Goal: Task Accomplishment & Management: Complete application form

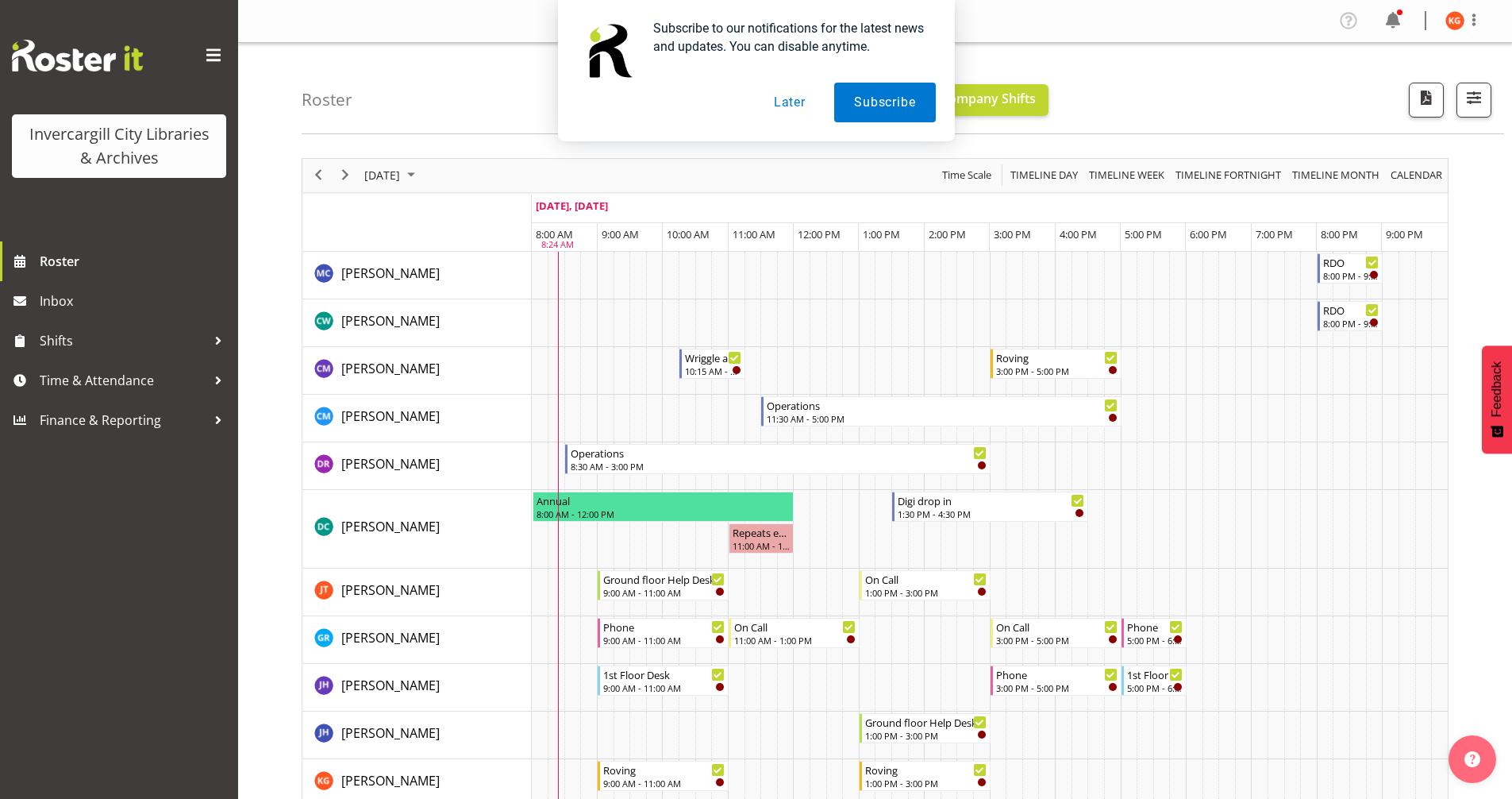
click at [791, 103] on button "Later" at bounding box center [790, 103] width 72 height 40
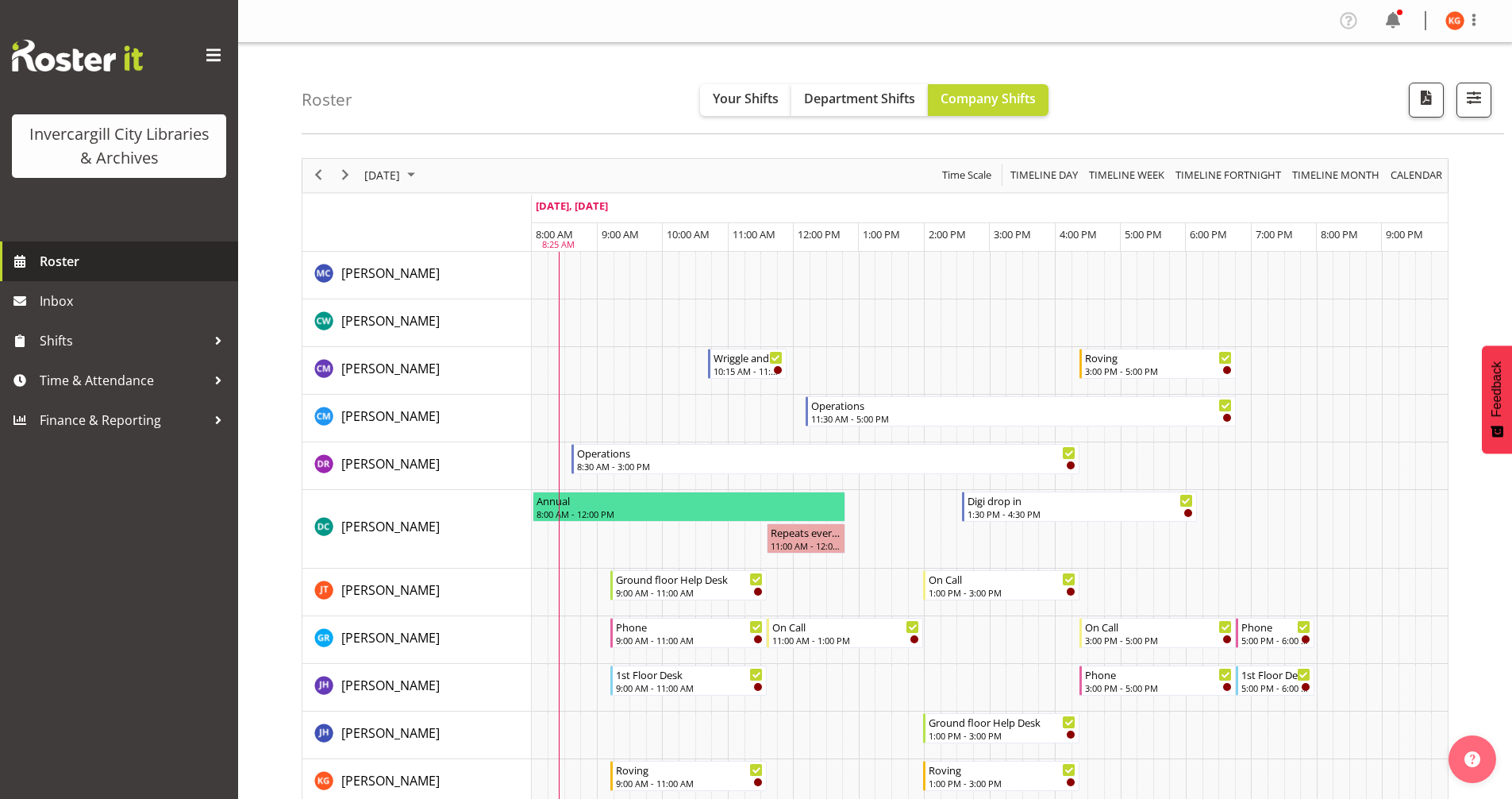
click at [42, 258] on span "Roster" at bounding box center [135, 261] width 191 height 24
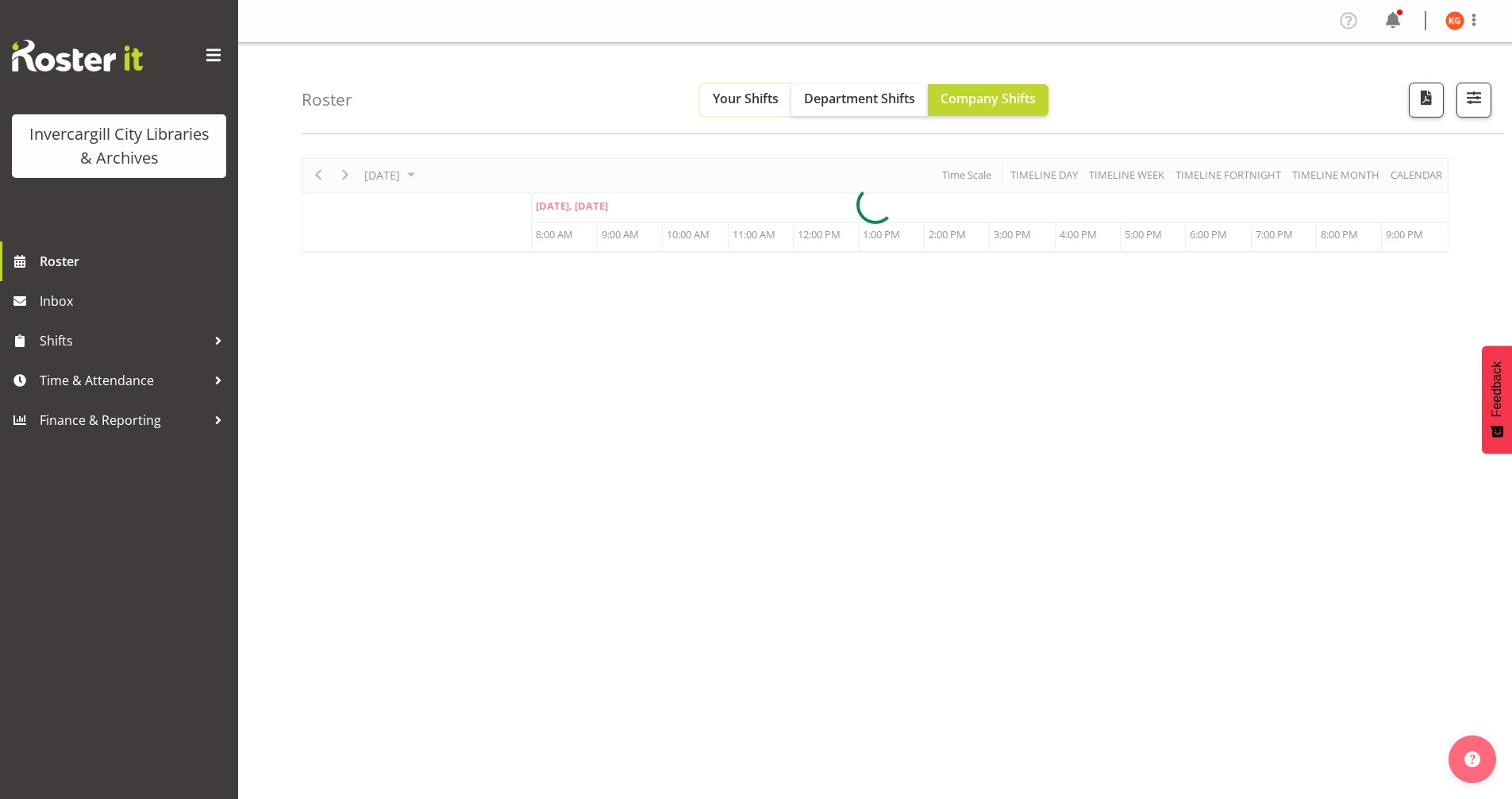
click at [758, 98] on span "Your Shifts" at bounding box center [745, 98] width 66 height 18
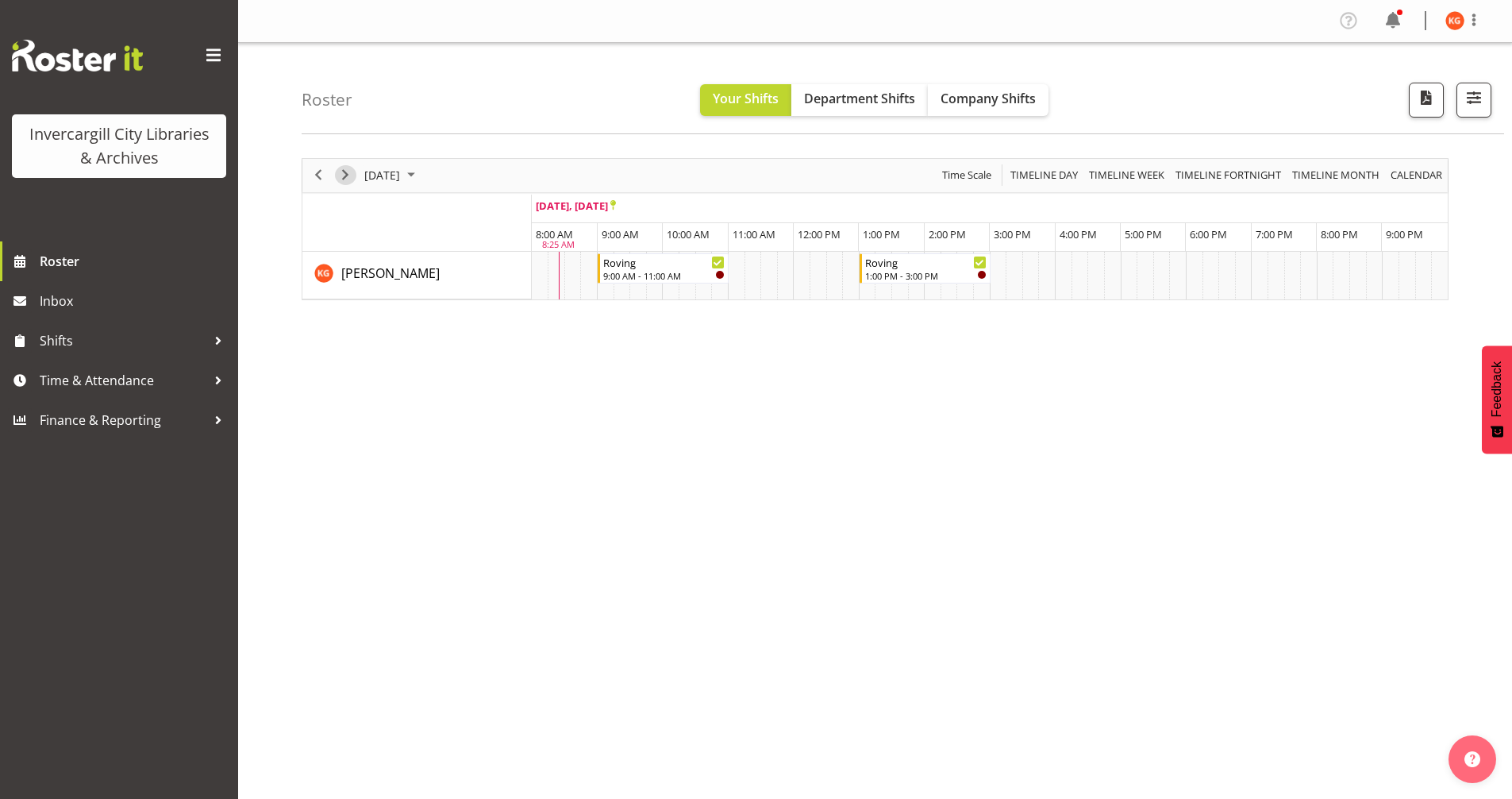
click at [350, 168] on span "Next" at bounding box center [345, 175] width 19 height 20
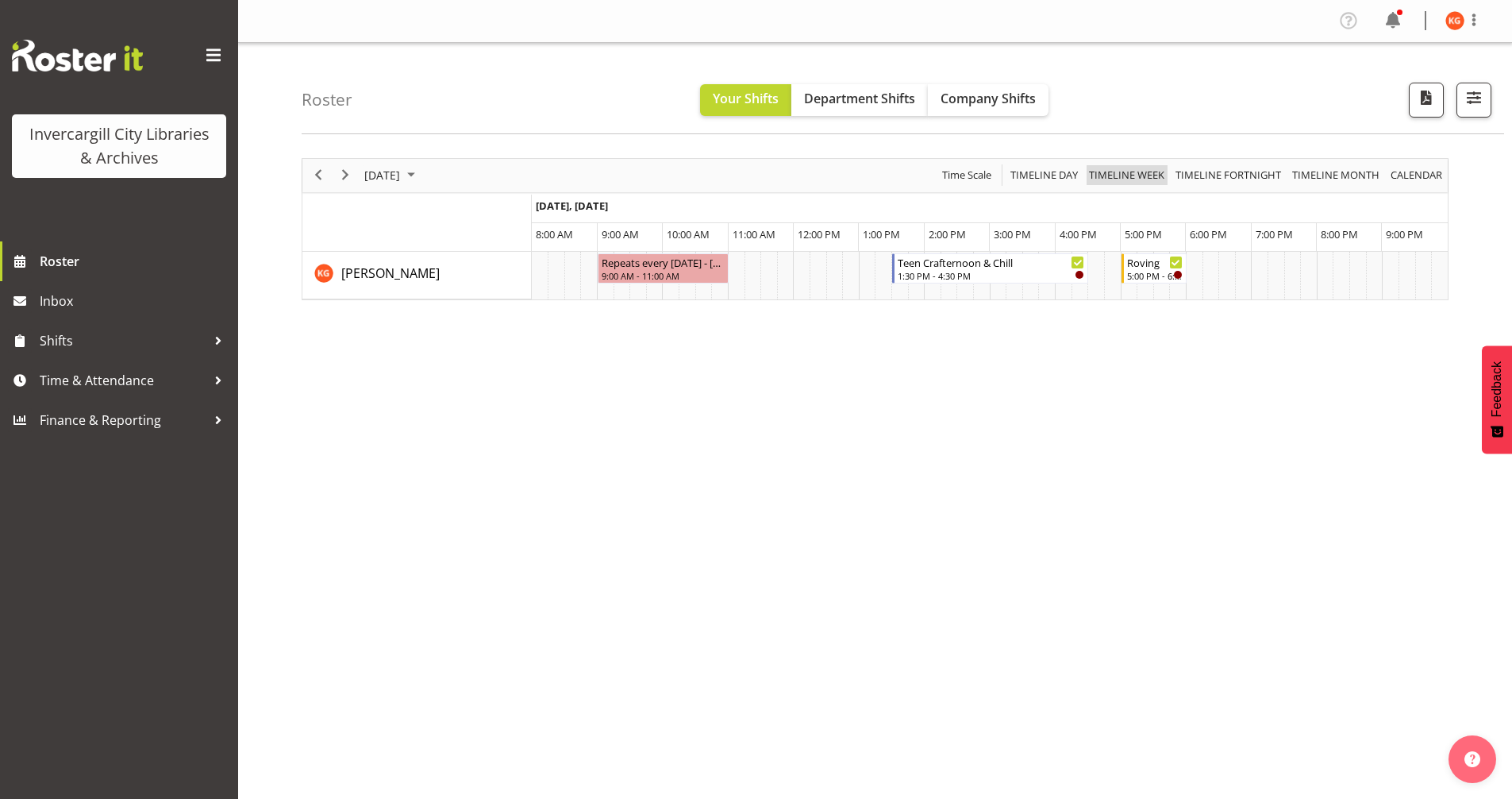
click at [1137, 166] on span "Timeline Week" at bounding box center [1127, 175] width 78 height 20
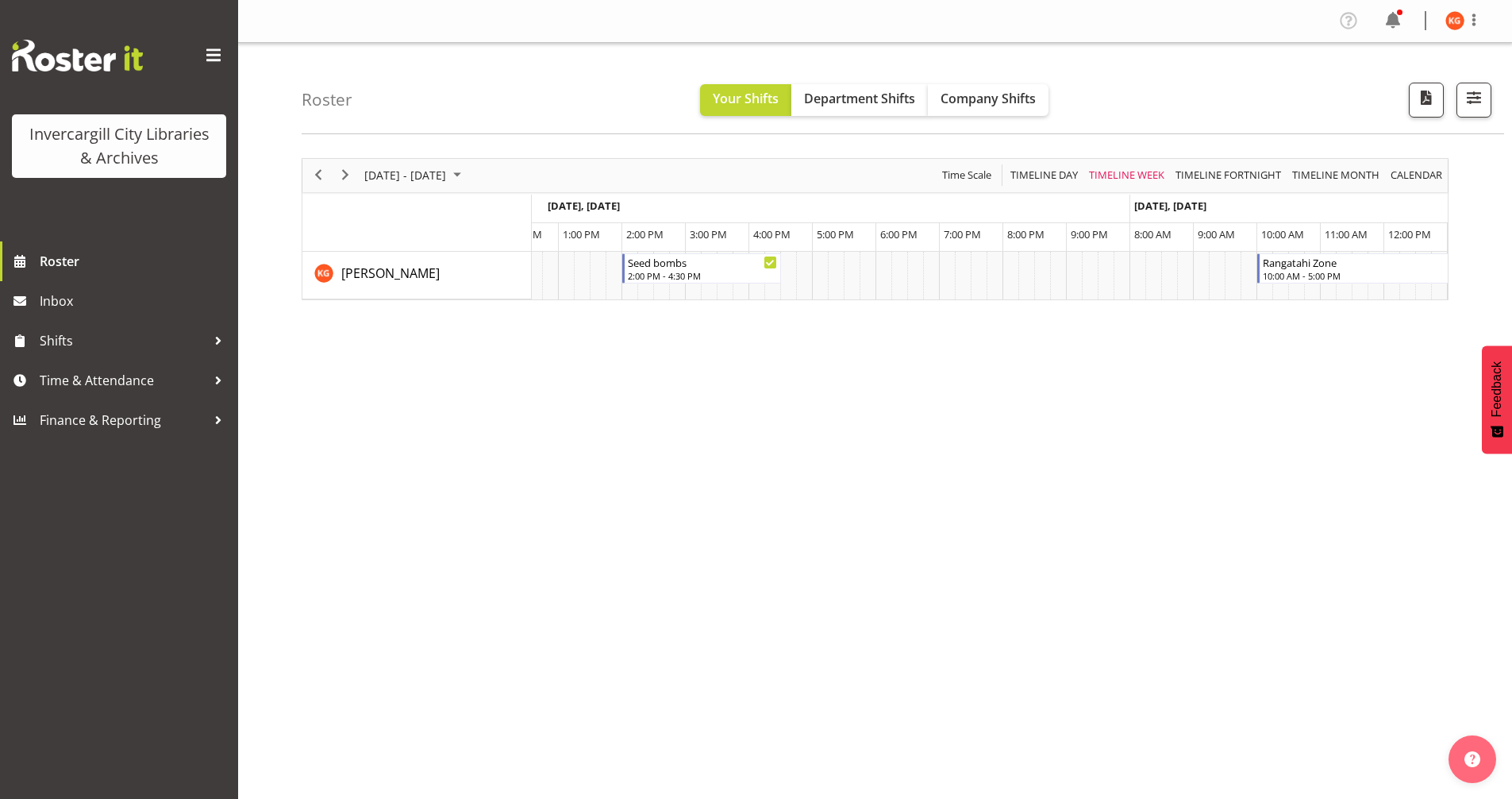
scroll to position [0, 3071]
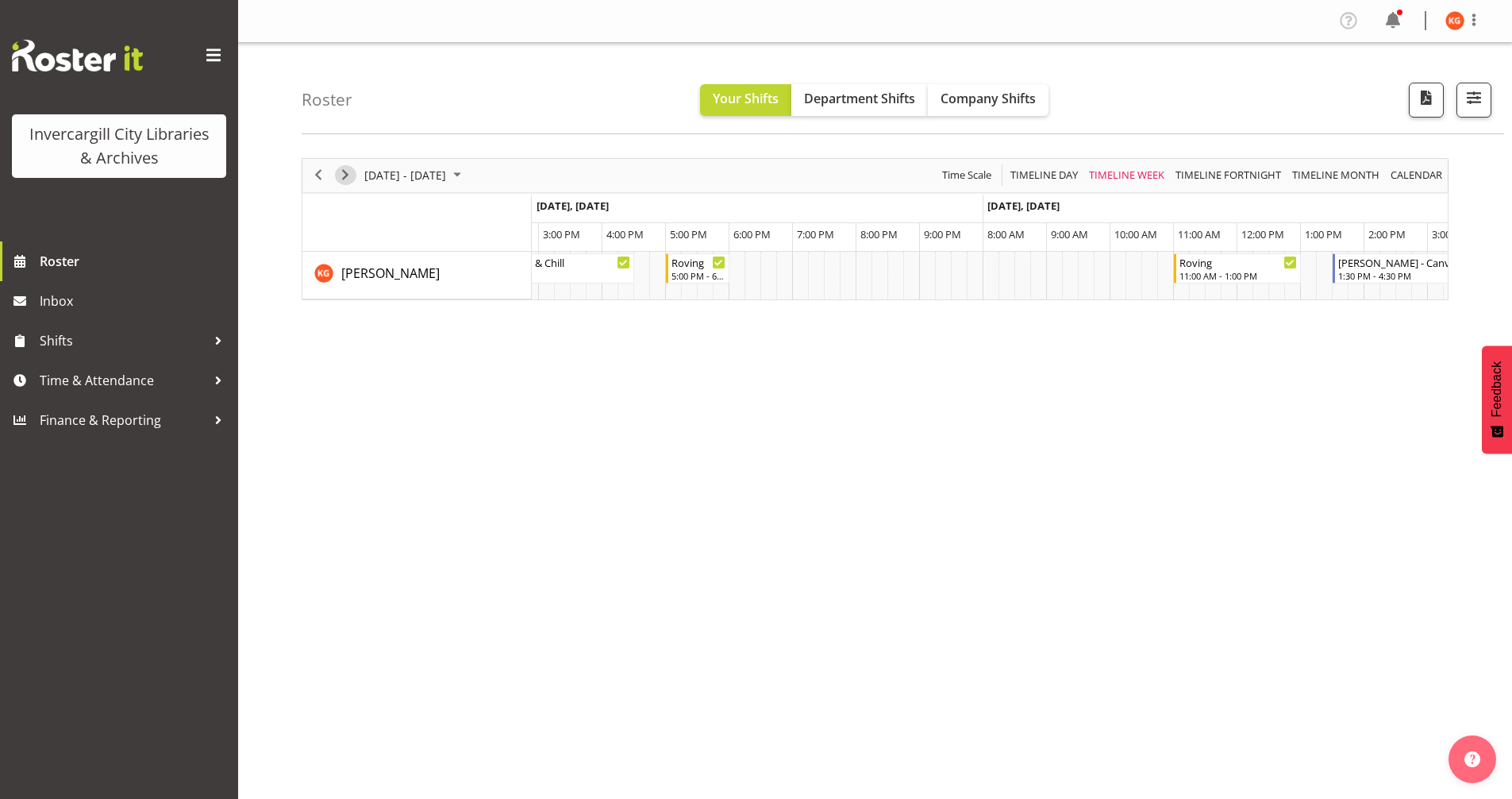
click at [346, 178] on span "Next" at bounding box center [345, 175] width 19 height 20
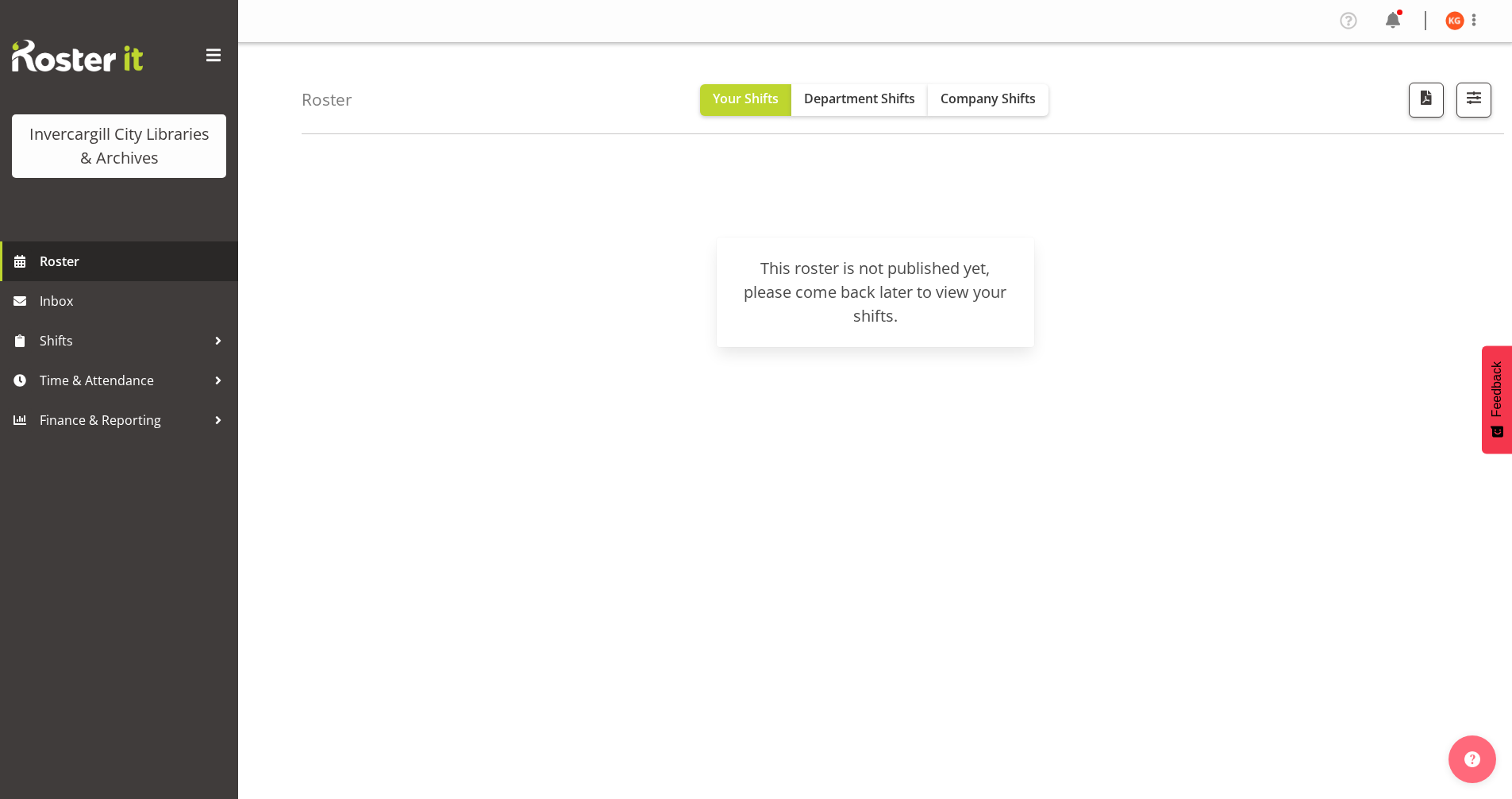
click at [142, 254] on span "Roster" at bounding box center [135, 261] width 191 height 24
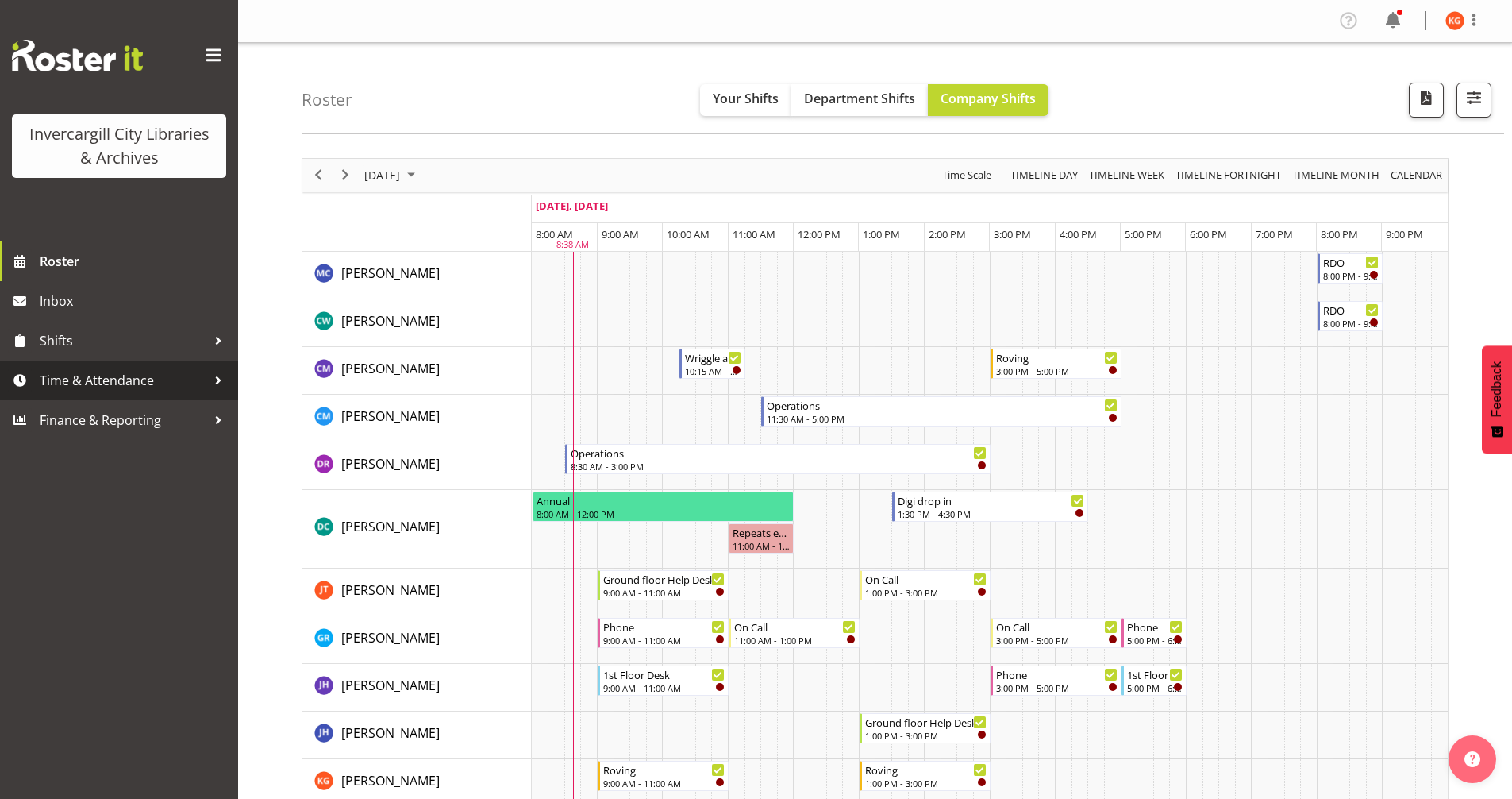
click at [198, 375] on span "Time & Attendance" at bounding box center [123, 380] width 167 height 24
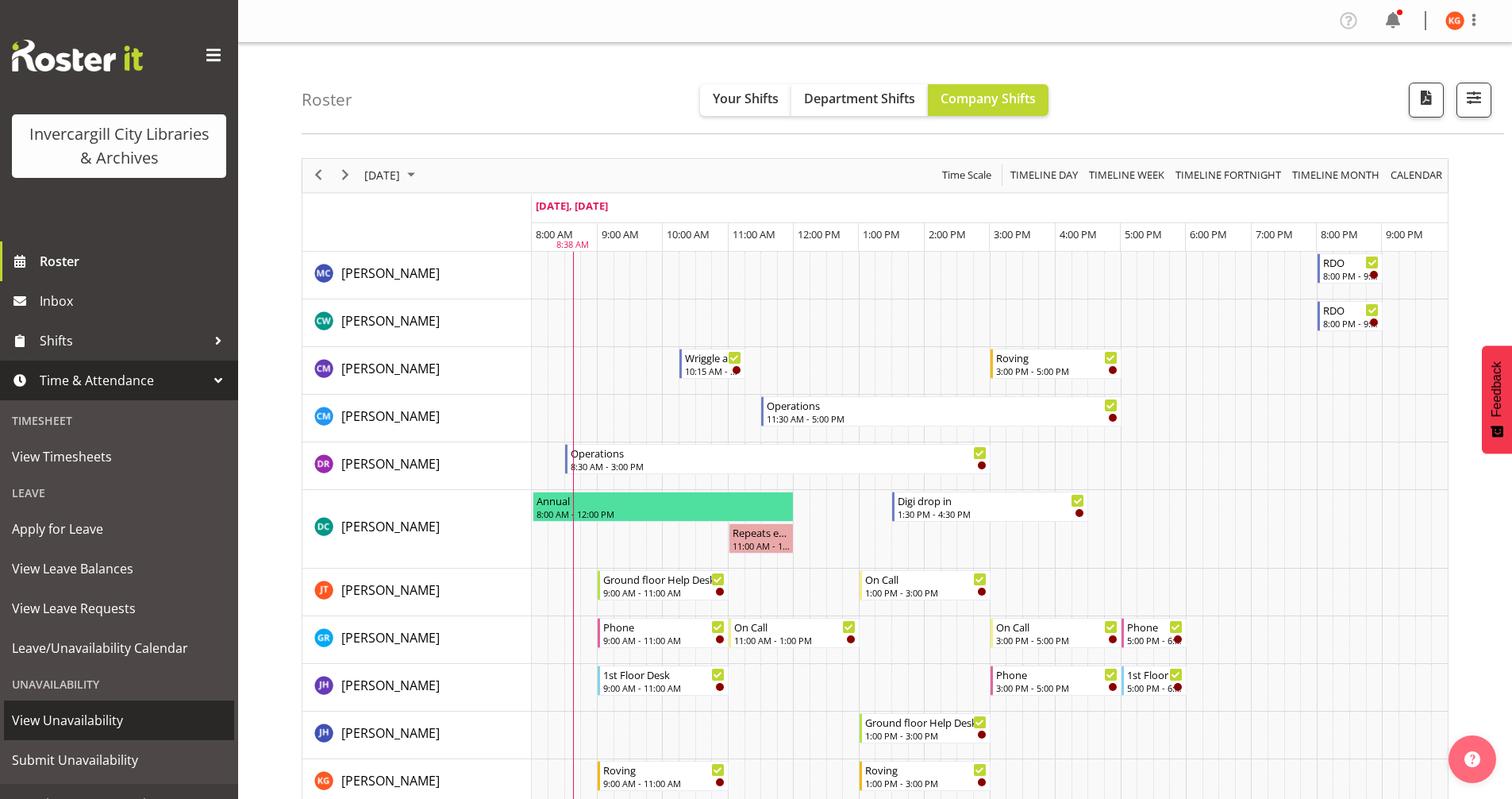
click at [75, 715] on span "View Unavailability" at bounding box center [118, 721] width 214 height 24
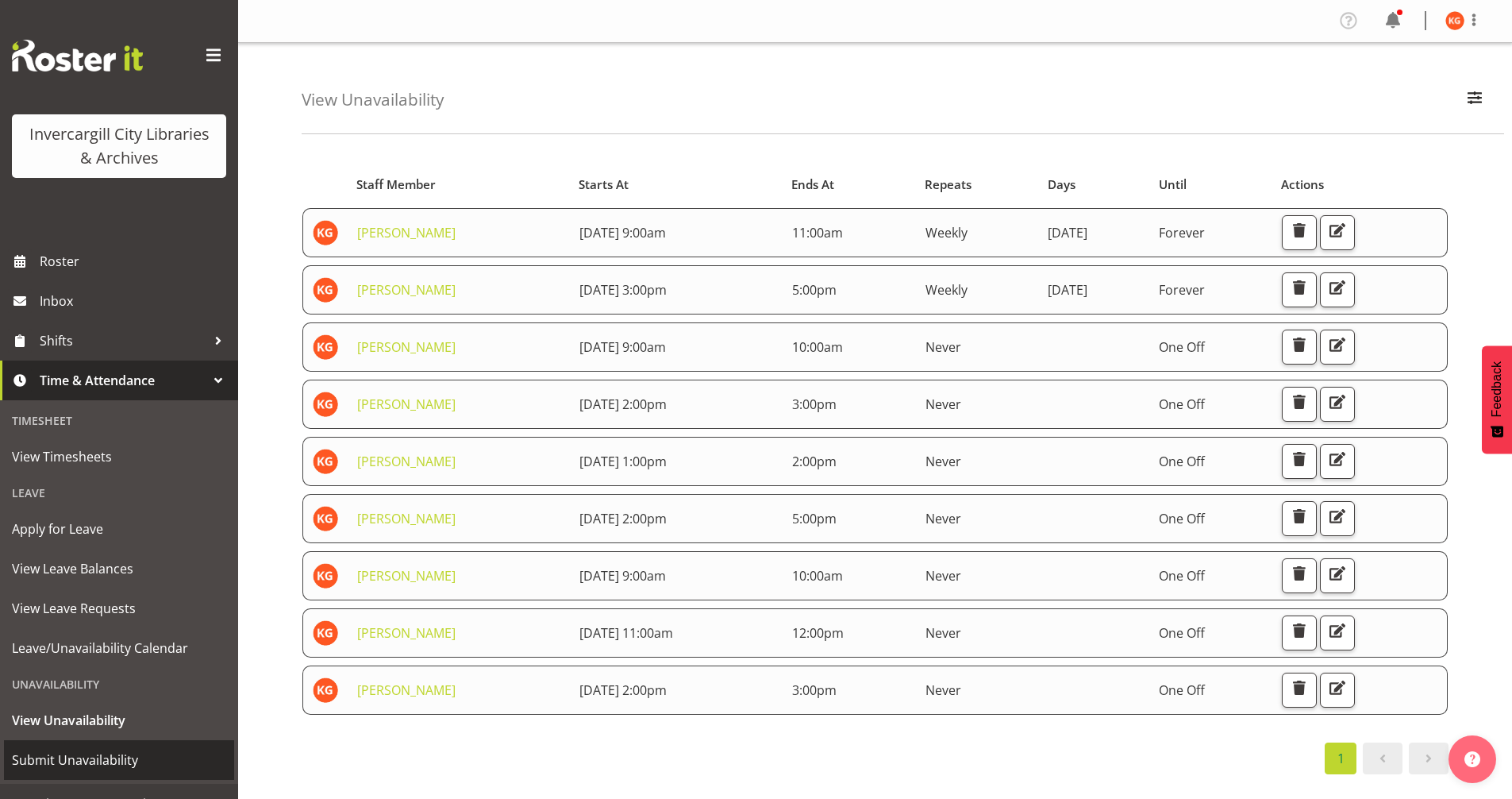
click at [98, 760] on span "Submit Unavailability" at bounding box center [118, 760] width 214 height 24
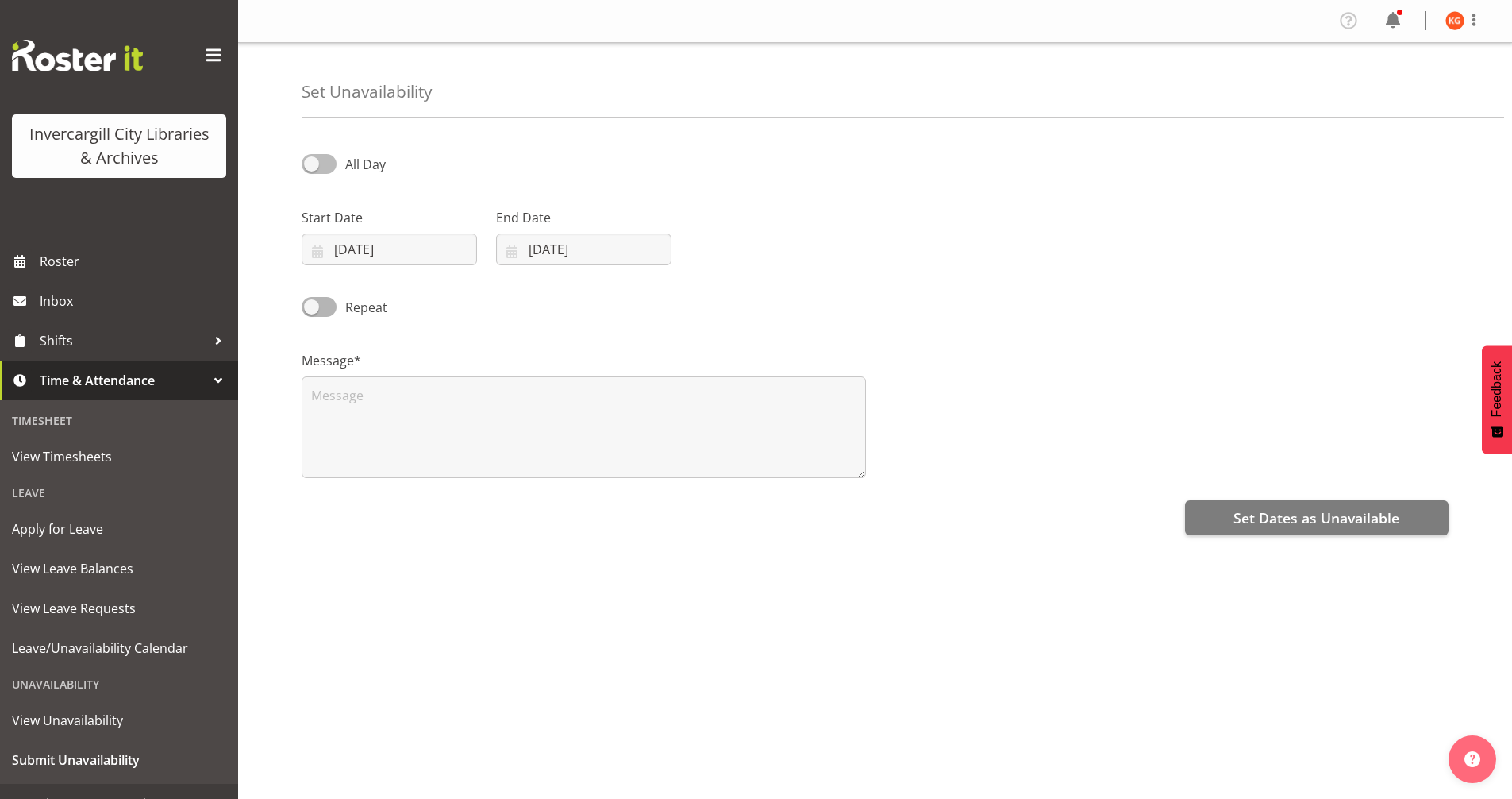
click at [321, 156] on span at bounding box center [319, 164] width 35 height 20
click at [312, 158] on input "All Day" at bounding box center [307, 163] width 10 height 10
checkbox input "true"
click at [366, 252] on input "22/09/2025" at bounding box center [389, 249] width 175 height 32
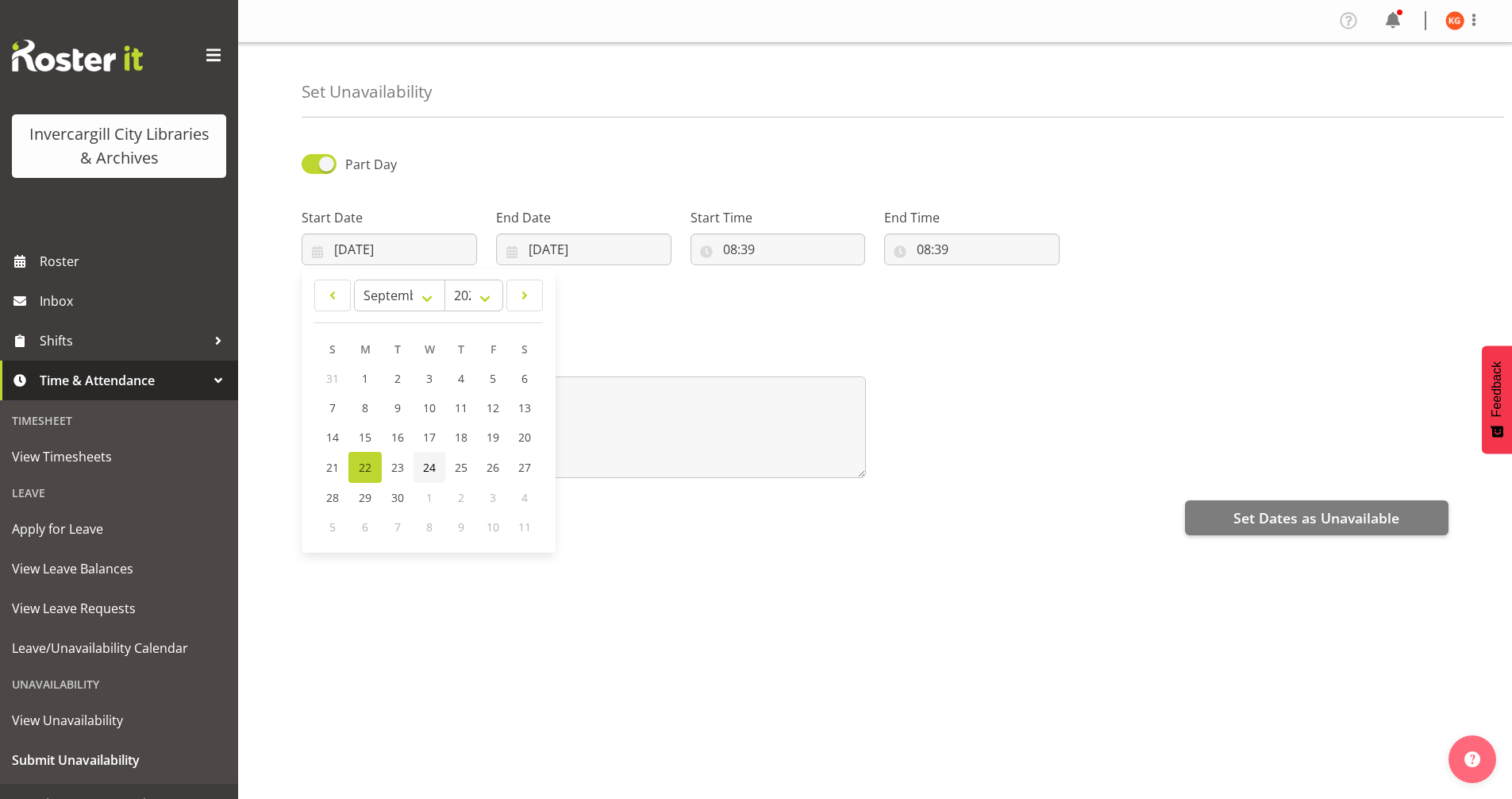
click at [427, 468] on span "24" at bounding box center [429, 467] width 13 height 15
type input "24/09/2025"
click at [572, 248] on input "22/09/2025" at bounding box center [583, 249] width 175 height 32
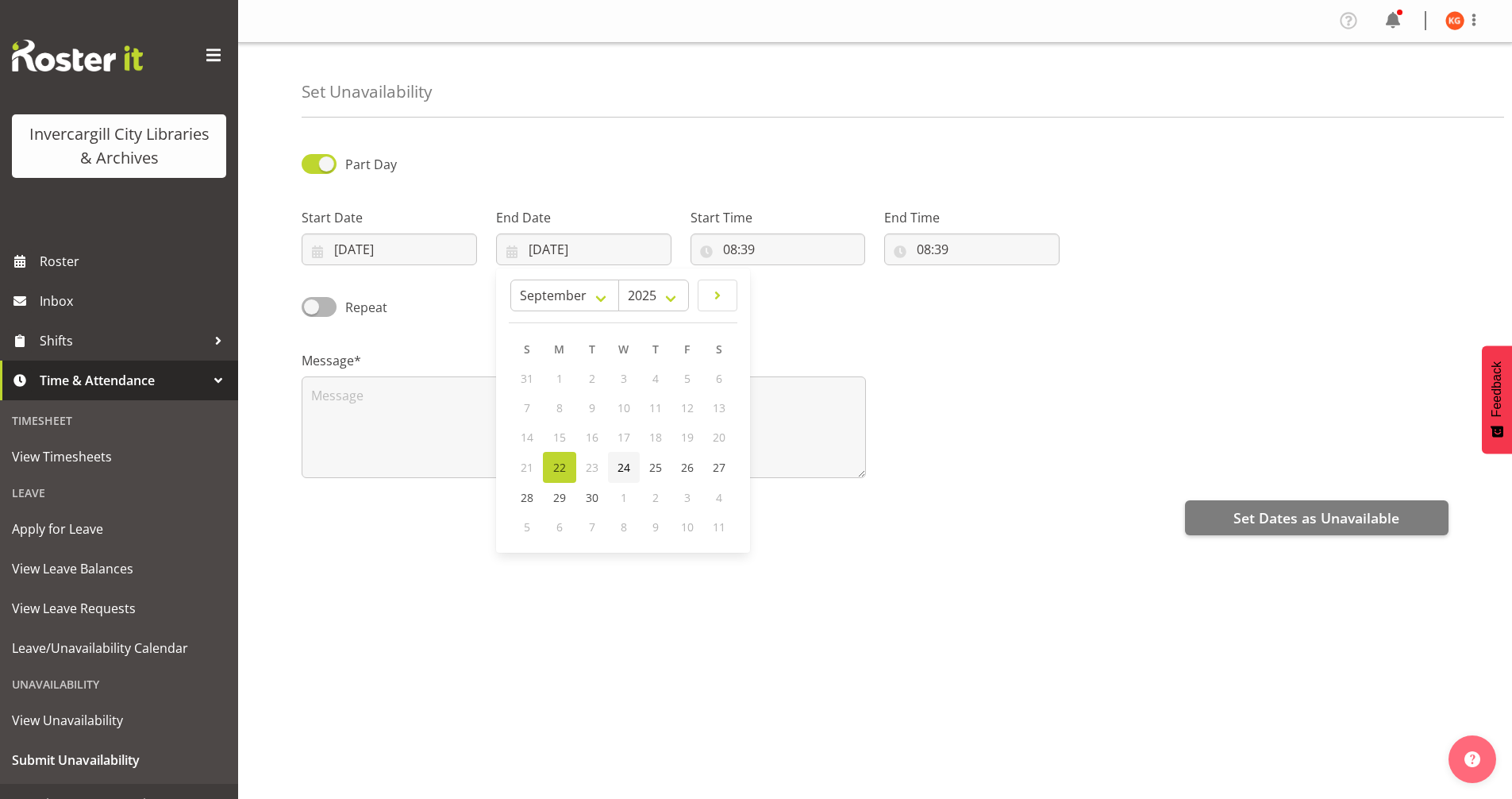
click at [623, 470] on span "24" at bounding box center [623, 467] width 13 height 15
type input "24/09/2025"
click at [755, 246] on input "08:39" at bounding box center [779, 249] width 175 height 32
click at [799, 293] on select "00 01 02 03 04 05 06 07 08 09 10 11 12 13 14 15 16 17 18 19 20 21 22 23" at bounding box center [799, 291] width 36 height 32
select select "13"
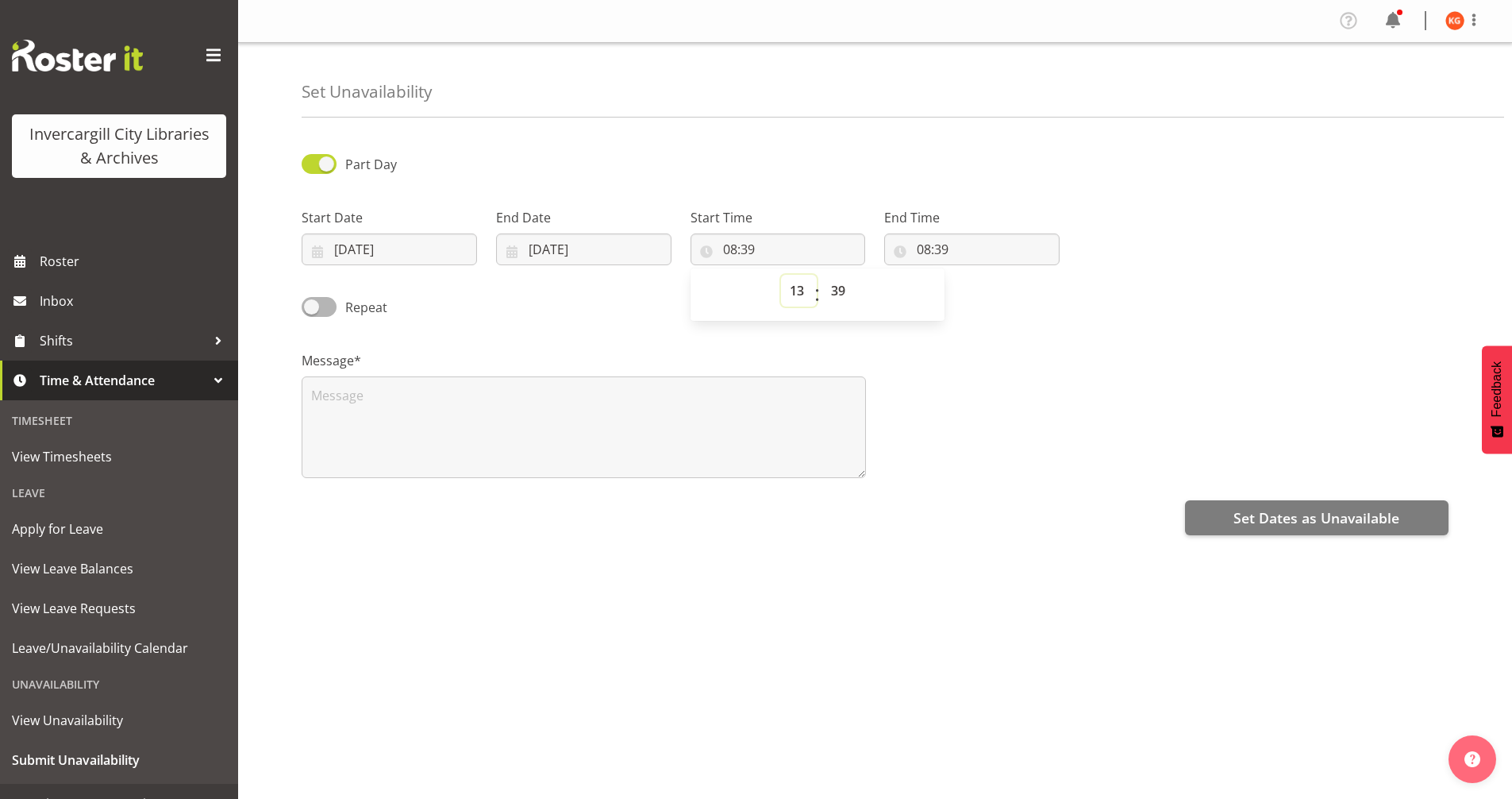
click at [781, 275] on select "00 01 02 03 04 05 06 07 08 09 10 11 12 13 14 15 16 17 18 19 20 21 22 23" at bounding box center [799, 291] width 36 height 32
type input "13:39"
click at [845, 287] on select "00 01 02 03 04 05 06 07 08 09 10 11 12 13 14 15 16 17 18 19 20 21 22 23 24 25 2…" at bounding box center [840, 291] width 36 height 32
select select "0"
click at [823, 275] on select "00 01 02 03 04 05 06 07 08 09 10 11 12 13 14 15 16 17 18 19 20 21 22 23 24 25 2…" at bounding box center [840, 291] width 36 height 32
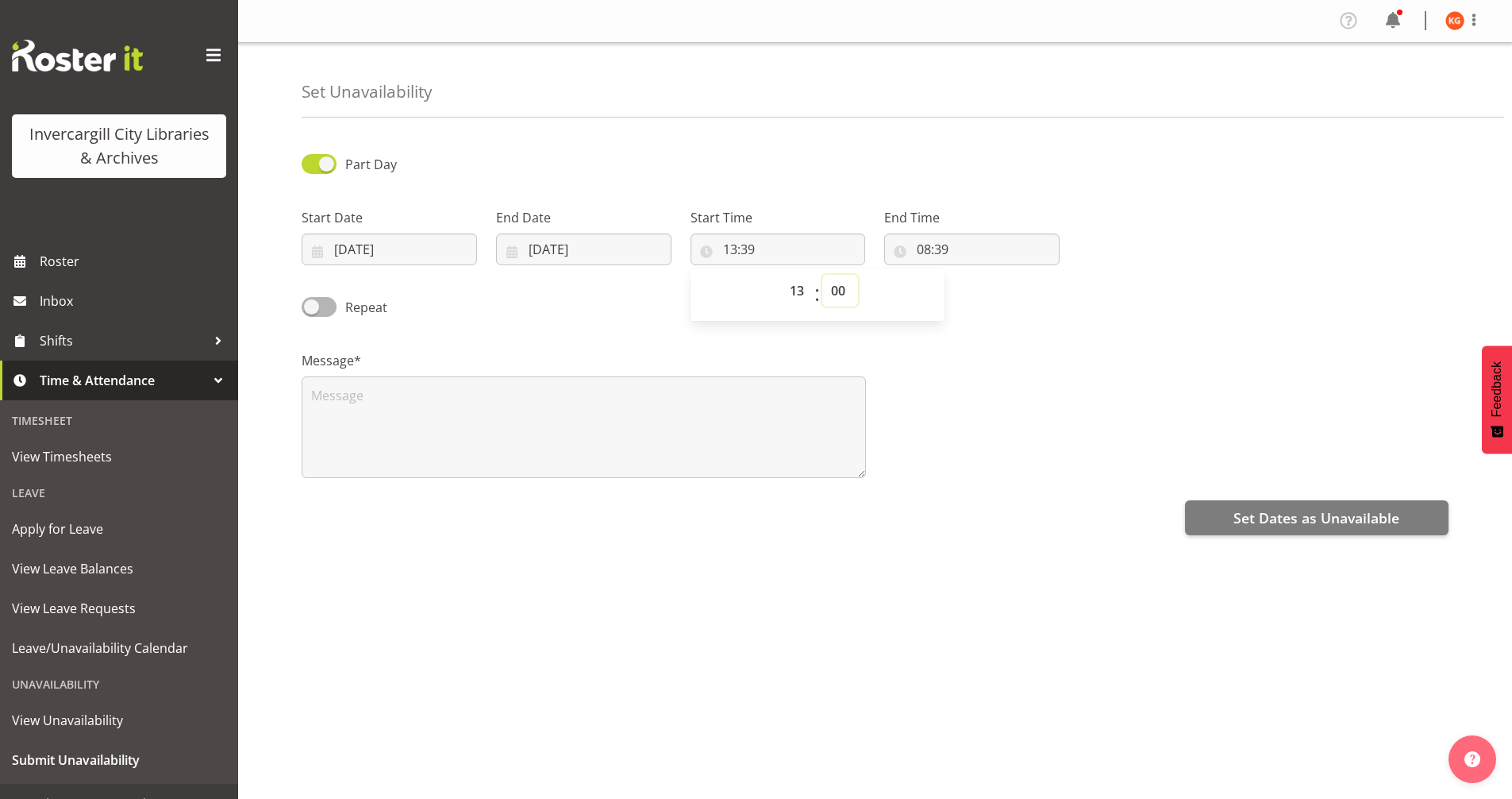
type input "13:00"
click at [921, 248] on input "08:39" at bounding box center [972, 249] width 175 height 32
click at [987, 290] on select "00 01 02 03 04 05 06 07 08 09 10 11 12 13 14 15 16 17 18 19 20 21 22 23" at bounding box center [993, 291] width 36 height 32
select select "14"
click at [975, 275] on select "00 01 02 03 04 05 06 07 08 09 10 11 12 13 14 15 16 17 18 19 20 21 22 23" at bounding box center [993, 291] width 36 height 32
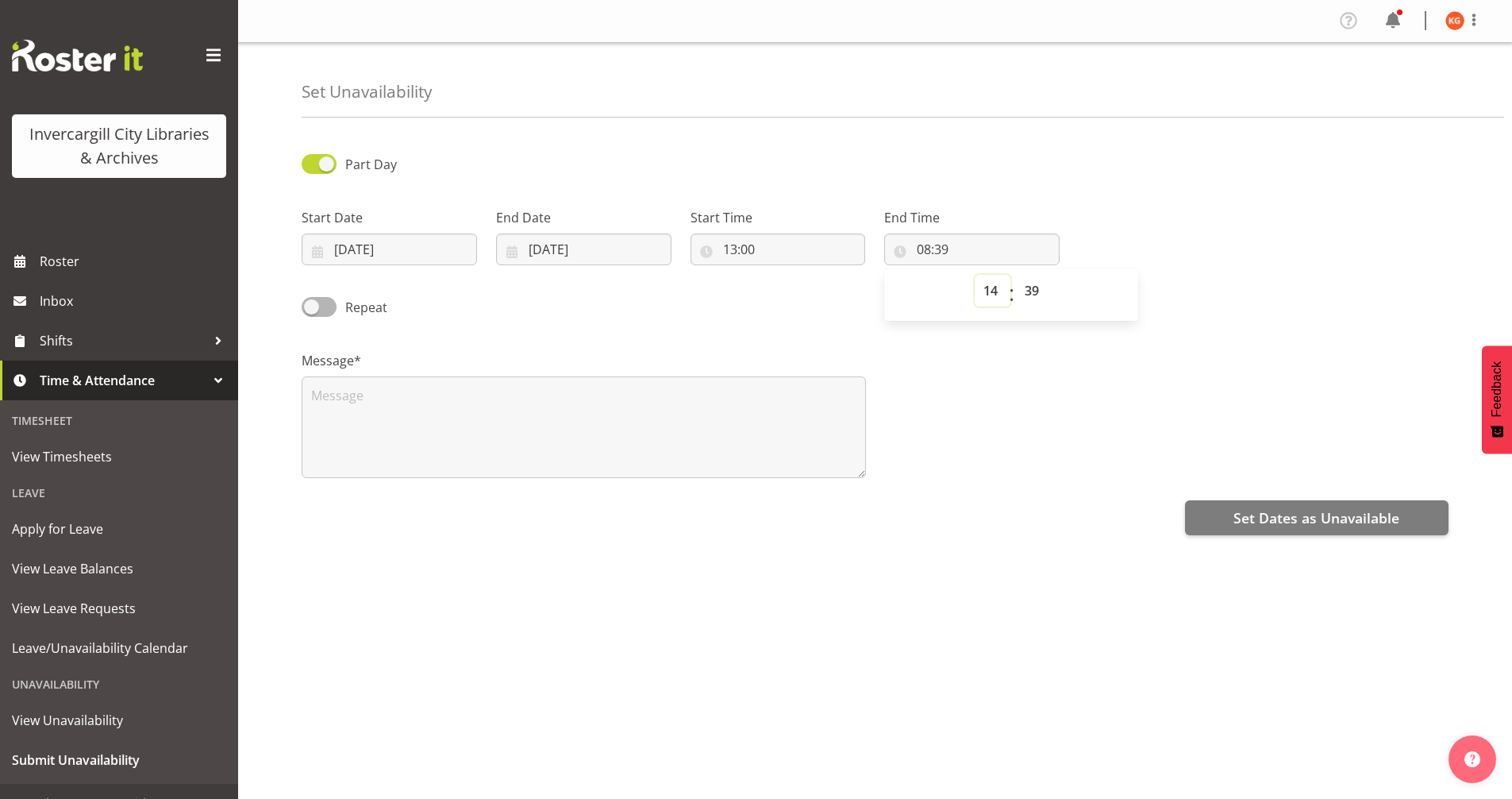
type input "14:39"
click at [1040, 294] on select "00 01 02 03 04 05 06 07 08 09 10 11 12 13 14 15 16 17 18 19 20 21 22 23 24 25 2…" at bounding box center [1034, 291] width 36 height 32
select select "0"
click at [1016, 275] on select "00 01 02 03 04 05 06 07 08 09 10 11 12 13 14 15 16 17 18 19 20 21 22 23 24 25 2…" at bounding box center [1034, 291] width 36 height 32
type input "14:00"
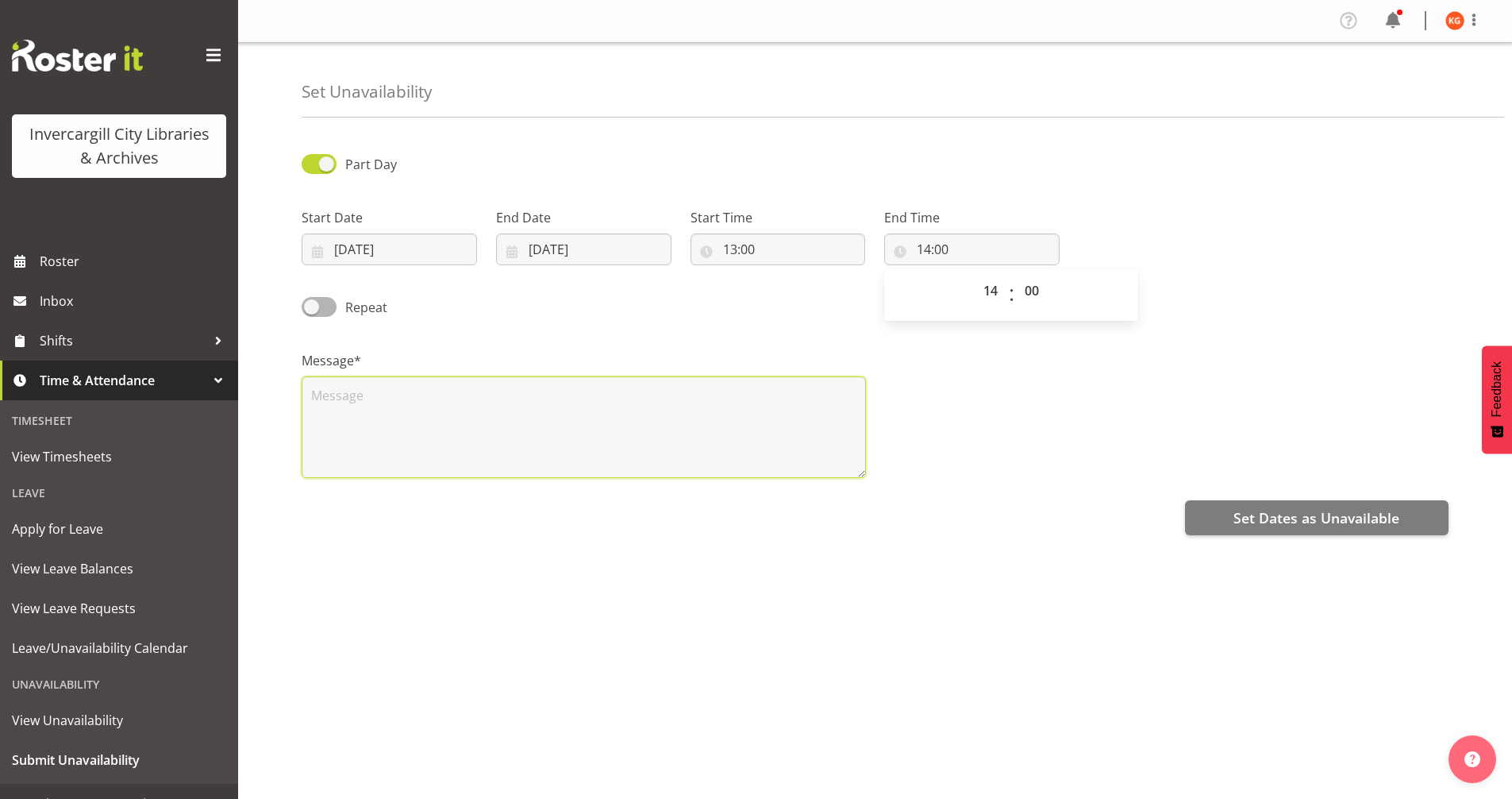
click at [542, 410] on textarea at bounding box center [583, 427] width 564 height 102
type textarea "W"
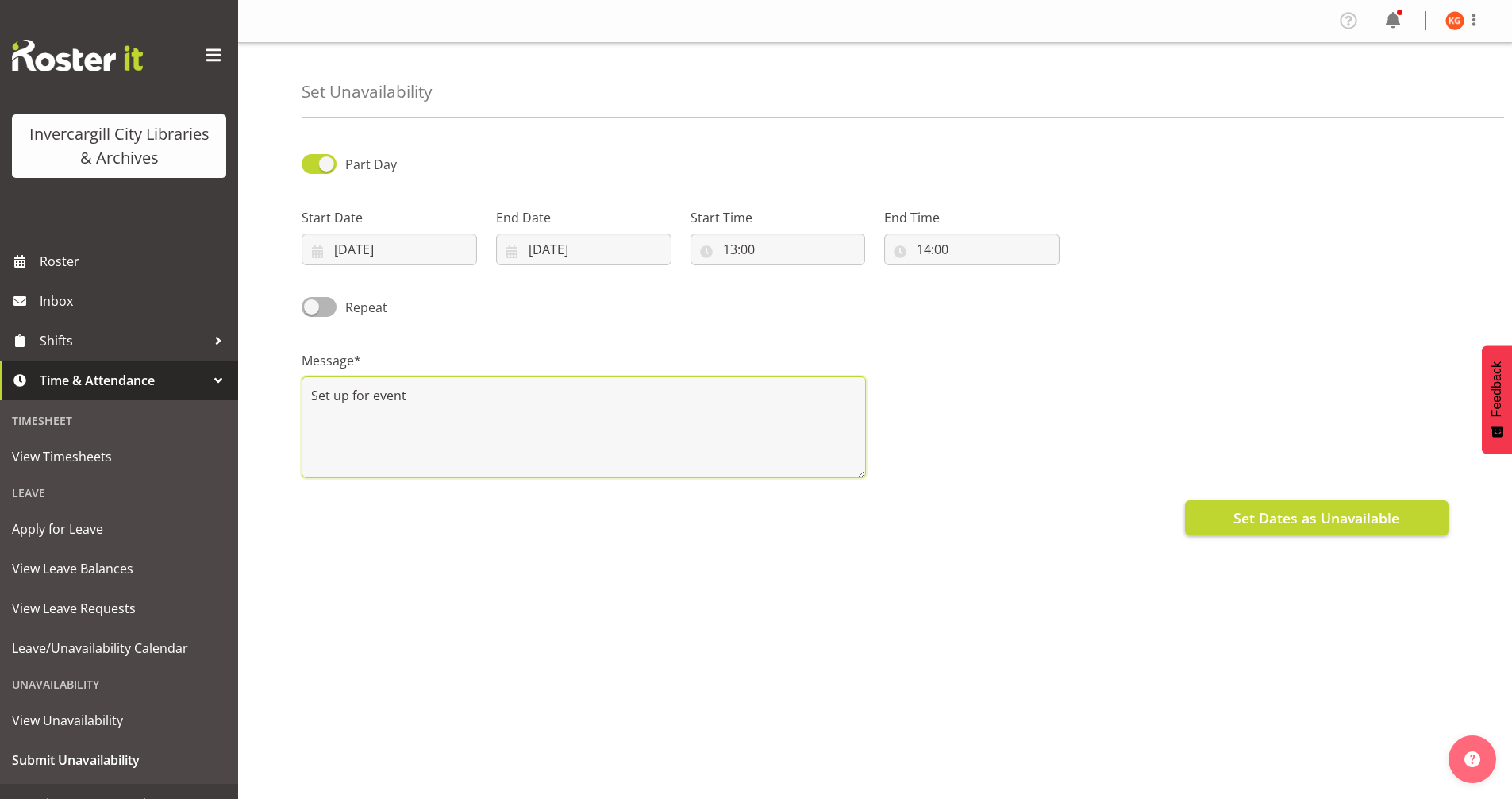
type textarea "Set up for event"
click at [1339, 509] on span "Set Dates as Unavailable" at bounding box center [1316, 518] width 166 height 21
